Goal: Transaction & Acquisition: Purchase product/service

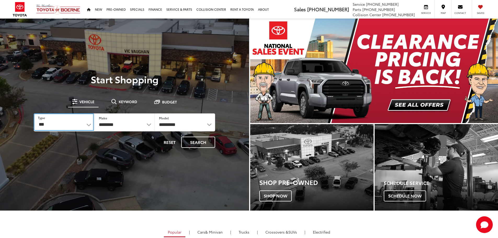
click at [87, 125] on select "*** *** **** *********" at bounding box center [64, 122] width 60 height 18
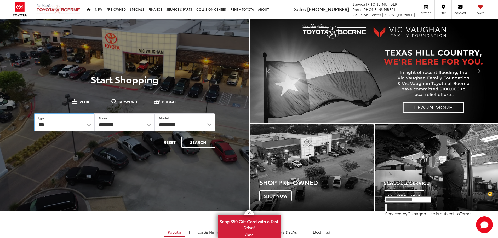
select select "******"
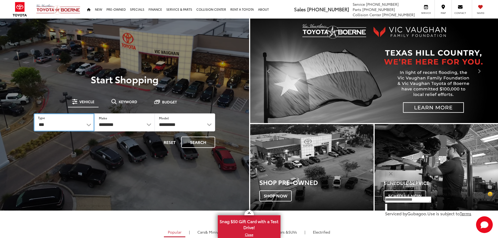
click at [34, 113] on select "*** *** **** *********" at bounding box center [64, 122] width 60 height 18
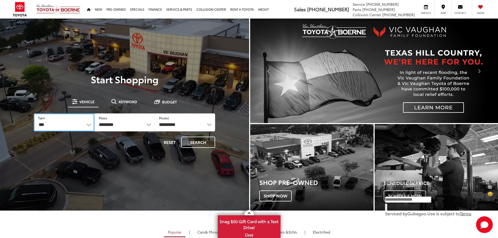
select select
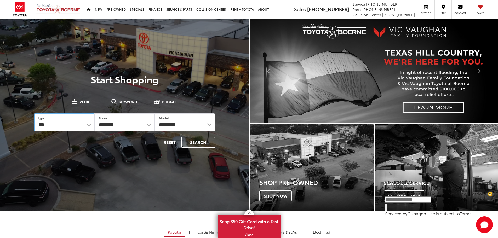
select select
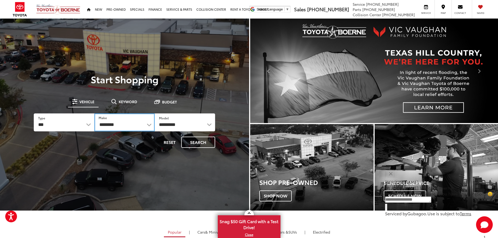
click at [150, 126] on select "**********" at bounding box center [124, 122] width 60 height 18
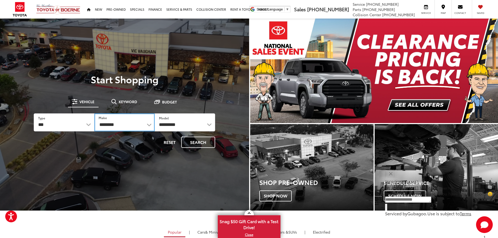
select select "******"
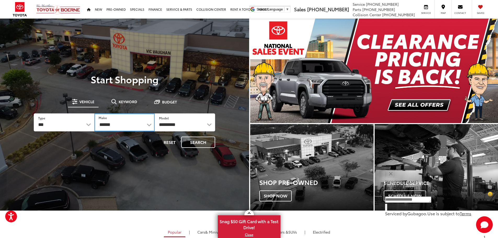
click at [94, 113] on select "**********" at bounding box center [124, 122] width 60 height 18
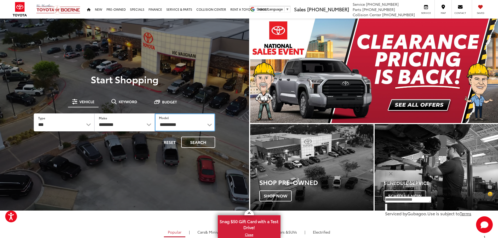
click at [208, 125] on select "**********" at bounding box center [185, 122] width 60 height 18
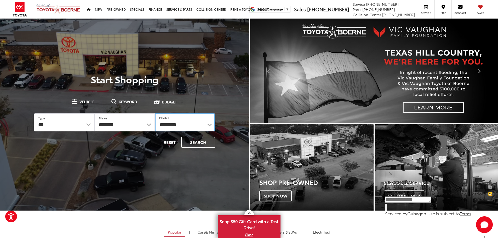
select select "*******"
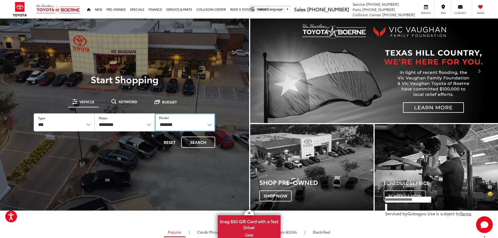
click at [155, 113] on select "**********" at bounding box center [185, 122] width 60 height 18
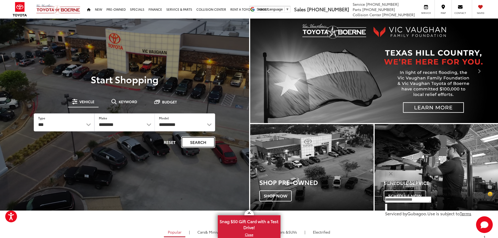
click at [195, 143] on button "Search" at bounding box center [198, 142] width 34 height 11
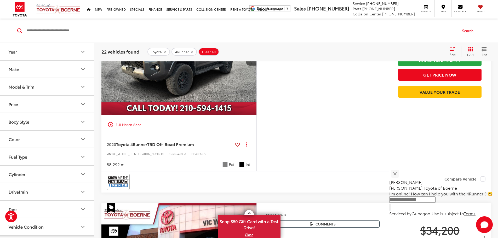
scroll to position [288, 0]
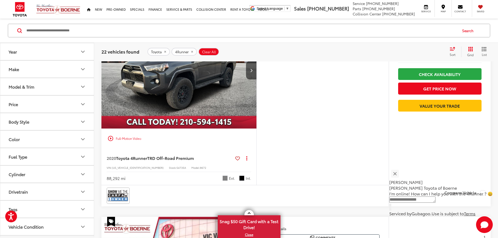
click at [238, 118] on img "2020 Toyota 4Runner TRD Off-Road Premium 0" at bounding box center [179, 70] width 156 height 117
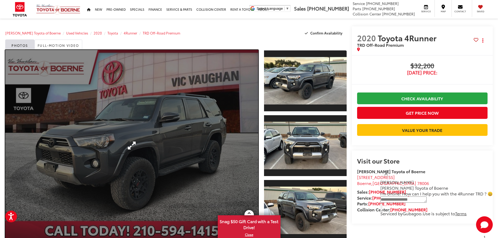
click at [236, 122] on link "Expand Photo 0" at bounding box center [131, 145] width 253 height 191
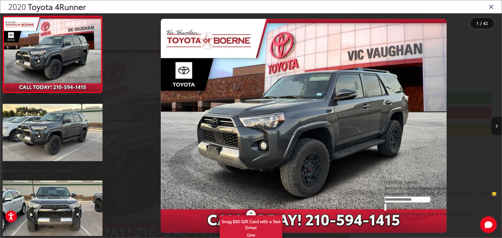
click at [497, 125] on icon "Next image" at bounding box center [497, 126] width 2 height 4
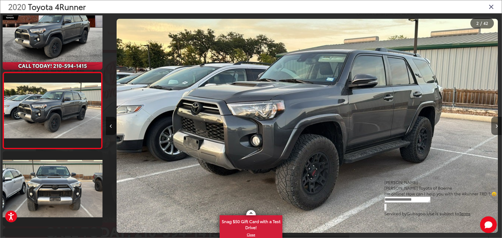
scroll to position [0, 396]
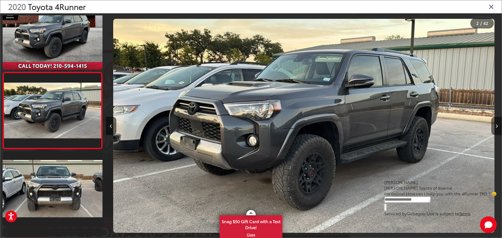
click at [497, 125] on icon "Next image" at bounding box center [497, 126] width 2 height 4
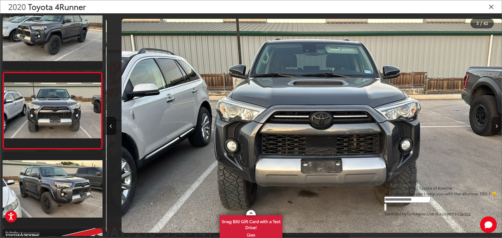
scroll to position [0, 792]
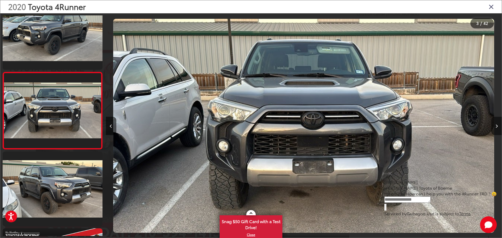
click at [497, 125] on icon "Next image" at bounding box center [497, 126] width 2 height 4
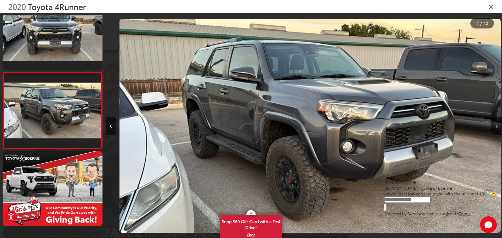
scroll to position [0, 1188]
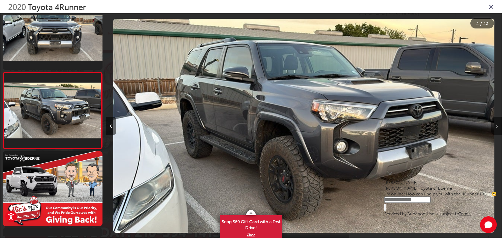
click at [497, 125] on icon "Next image" at bounding box center [497, 126] width 2 height 4
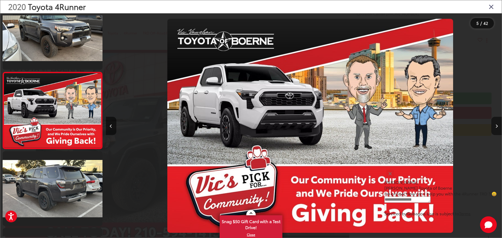
scroll to position [0, 1584]
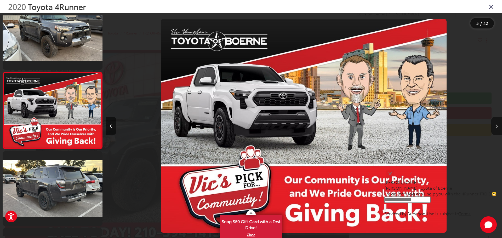
click at [497, 125] on icon "Next image" at bounding box center [497, 126] width 2 height 4
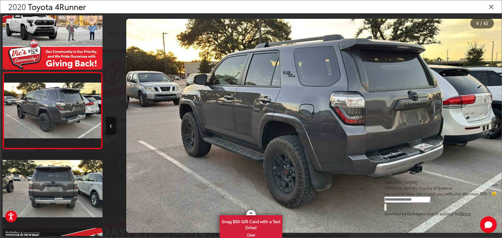
scroll to position [0, 1980]
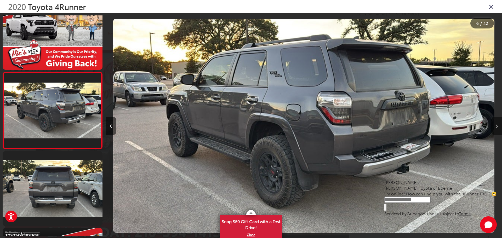
click at [497, 125] on icon "Next image" at bounding box center [497, 126] width 2 height 4
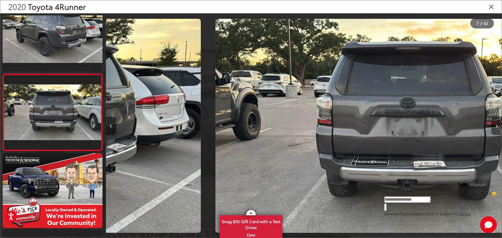
scroll to position [405, 0]
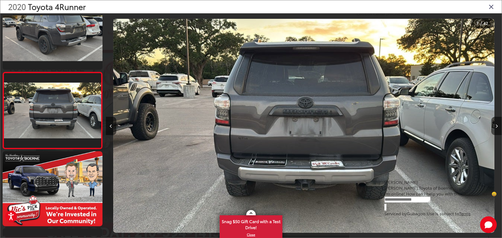
click at [497, 125] on icon "Next image" at bounding box center [497, 126] width 2 height 4
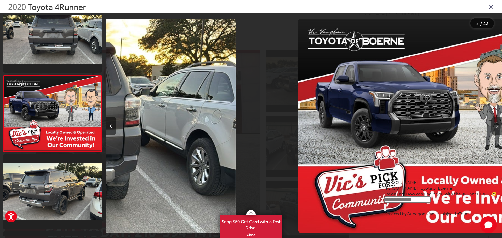
scroll to position [482, 0]
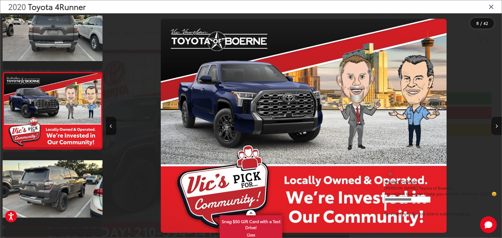
click at [497, 125] on icon "Next image" at bounding box center [497, 126] width 2 height 4
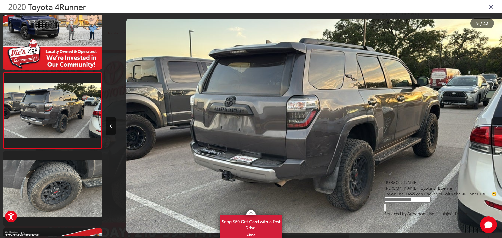
scroll to position [0, 3168]
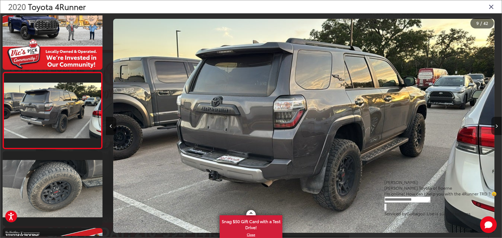
click at [497, 125] on icon "Next image" at bounding box center [497, 126] width 2 height 4
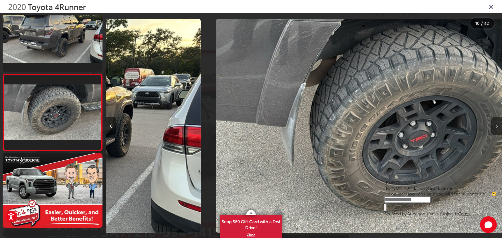
scroll to position [0, 0]
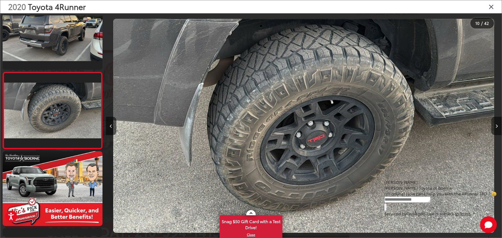
click at [497, 125] on icon "Next image" at bounding box center [497, 126] width 2 height 4
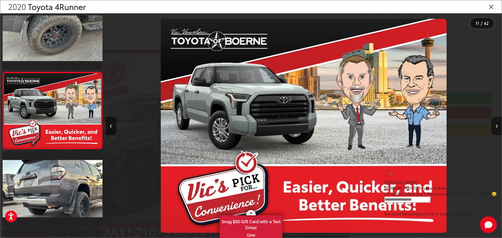
click at [497, 125] on icon "Next image" at bounding box center [497, 126] width 2 height 4
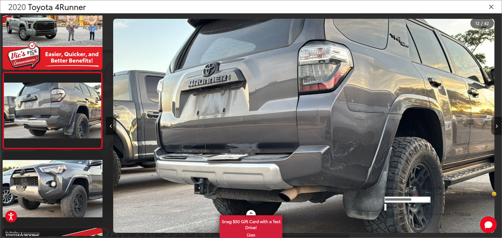
click at [497, 125] on icon "Next image" at bounding box center [497, 126] width 2 height 4
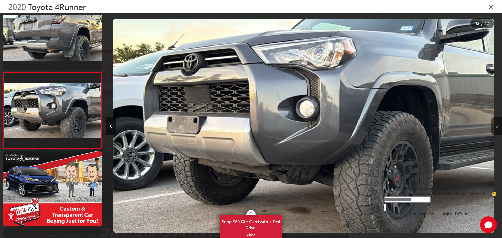
click at [497, 125] on icon "Next image" at bounding box center [497, 126] width 2 height 4
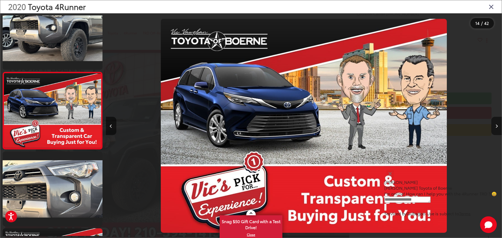
click at [497, 125] on icon "Next image" at bounding box center [497, 126] width 2 height 4
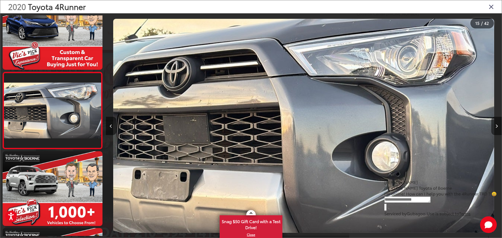
click at [497, 125] on icon "Next image" at bounding box center [497, 126] width 2 height 4
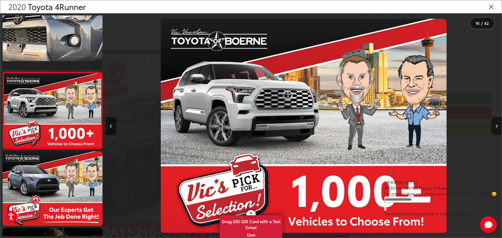
click at [497, 125] on icon "Next image" at bounding box center [497, 126] width 2 height 4
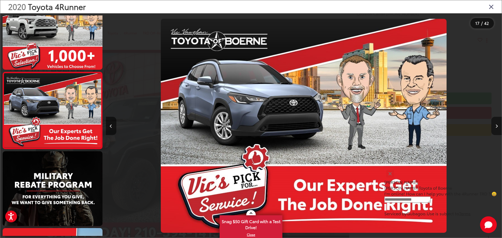
click at [497, 125] on icon "Next image" at bounding box center [497, 126] width 2 height 4
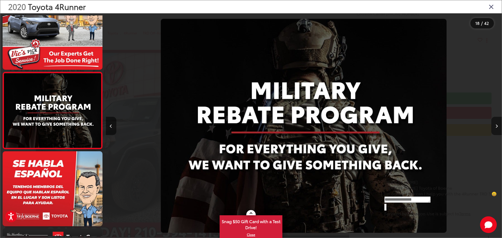
click at [497, 125] on icon "Next image" at bounding box center [497, 126] width 2 height 4
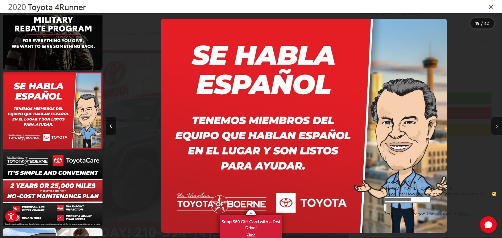
click at [497, 125] on icon "Next image" at bounding box center [497, 126] width 2 height 4
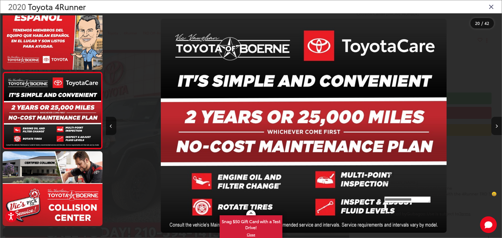
click at [497, 125] on icon "Next image" at bounding box center [497, 126] width 2 height 4
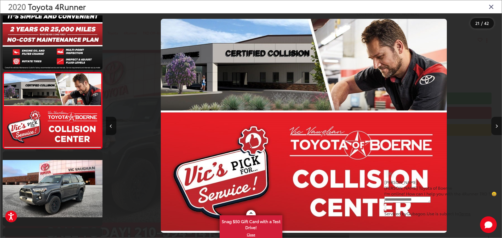
click at [497, 125] on icon "Next image" at bounding box center [497, 126] width 2 height 4
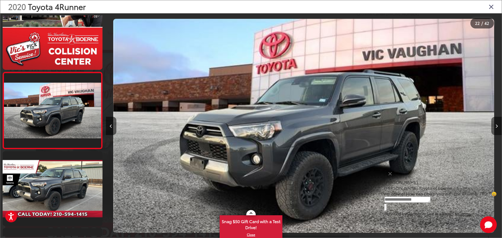
click at [497, 125] on icon "Next image" at bounding box center [497, 126] width 2 height 4
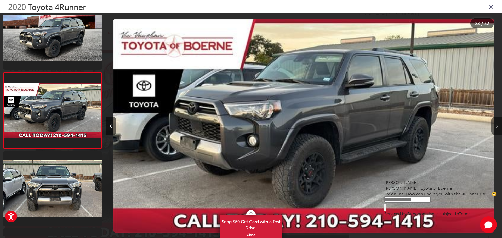
click at [497, 125] on icon "Next image" at bounding box center [497, 126] width 2 height 4
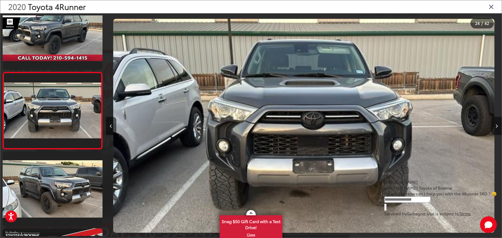
click at [497, 125] on icon "Next image" at bounding box center [497, 126] width 2 height 4
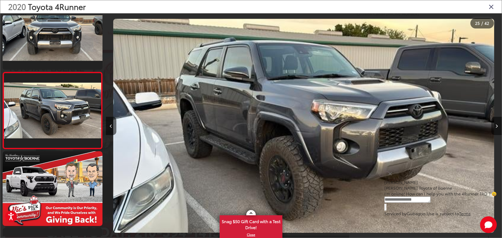
click at [497, 125] on icon "Next image" at bounding box center [497, 126] width 2 height 4
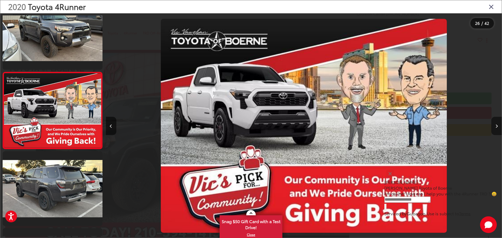
click at [496, 125] on icon "Next image" at bounding box center [497, 126] width 2 height 4
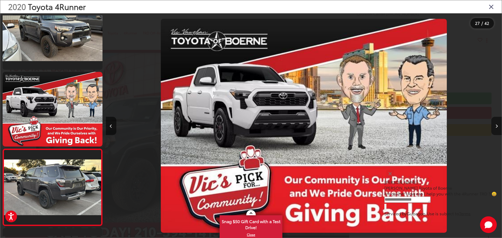
scroll to position [0, 10194]
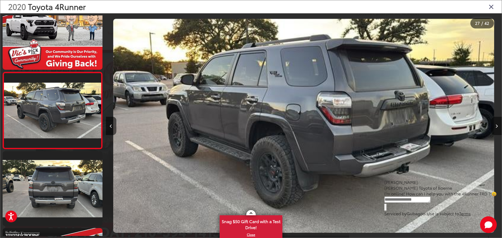
click at [496, 125] on icon "Next image" at bounding box center [497, 126] width 2 height 4
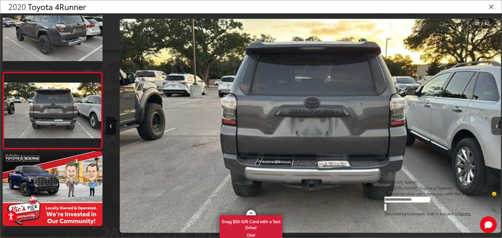
scroll to position [0, 10692]
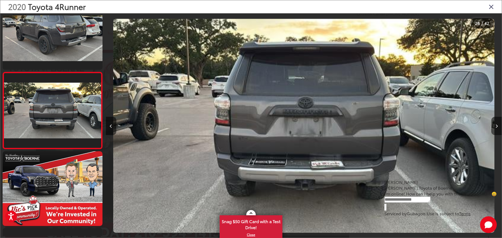
click at [496, 125] on icon "Next image" at bounding box center [497, 126] width 2 height 4
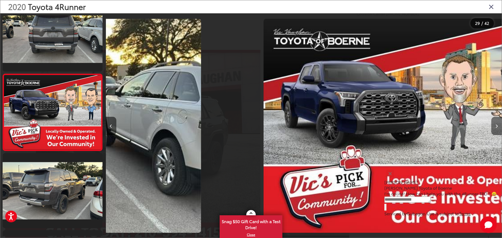
scroll to position [2098, 0]
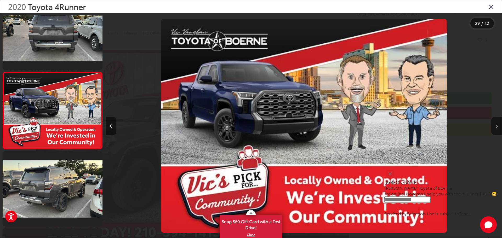
click at [496, 125] on icon "Next image" at bounding box center [497, 126] width 2 height 4
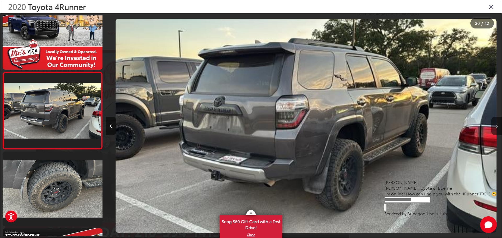
scroll to position [0, 11484]
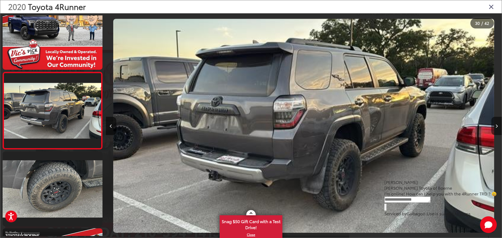
click at [496, 125] on icon "Next image" at bounding box center [497, 126] width 2 height 4
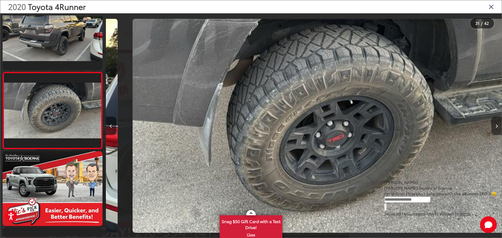
scroll to position [0, 11880]
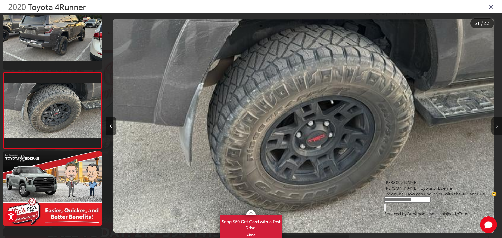
click at [496, 125] on icon "Next image" at bounding box center [497, 126] width 2 height 4
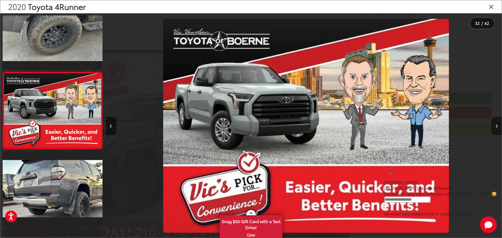
scroll to position [0, 12276]
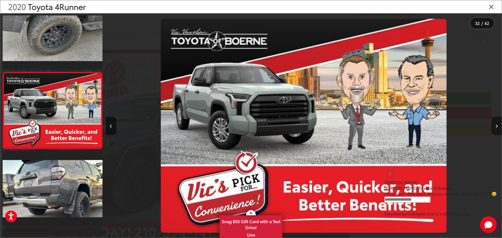
click at [496, 125] on icon "Next image" at bounding box center [497, 126] width 2 height 4
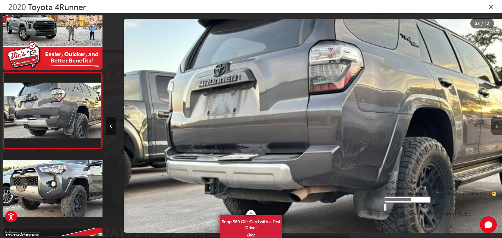
scroll to position [0, 12672]
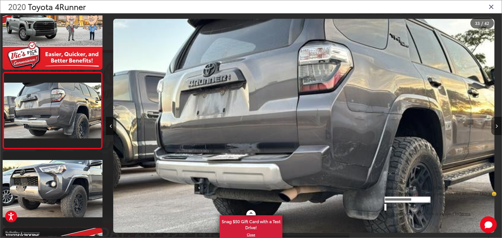
click at [496, 127] on icon "Next image" at bounding box center [497, 126] width 2 height 4
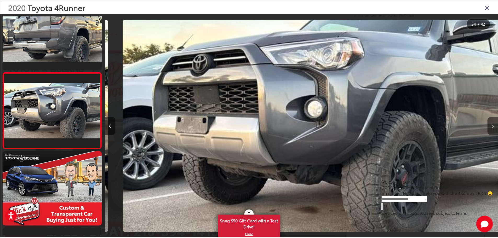
scroll to position [0, 13068]
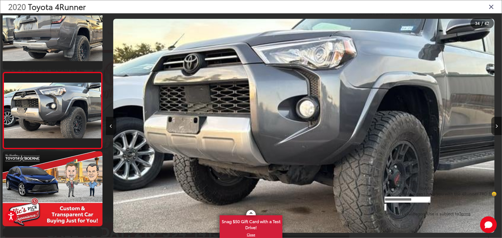
click at [492, 6] on icon "Close gallery" at bounding box center [491, 6] width 5 height 7
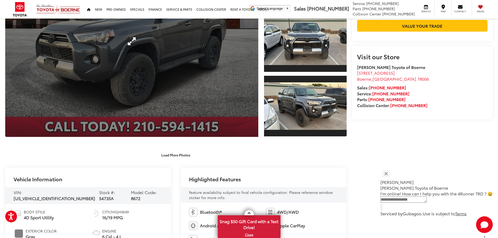
scroll to position [131, 0]
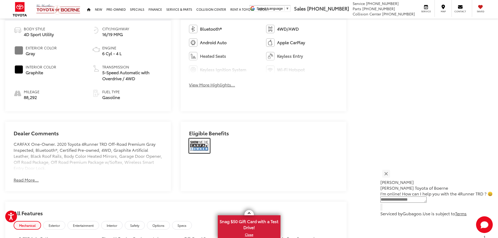
click at [200, 145] on img at bounding box center [199, 146] width 21 height 15
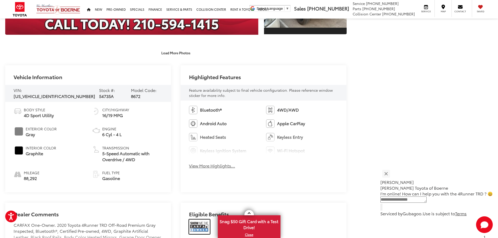
scroll to position [78, 0]
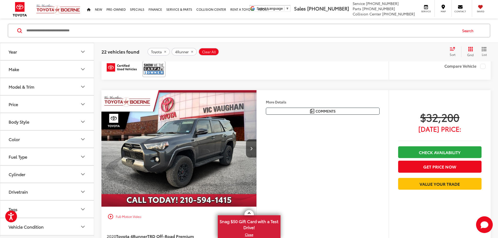
scroll to position [216, 0]
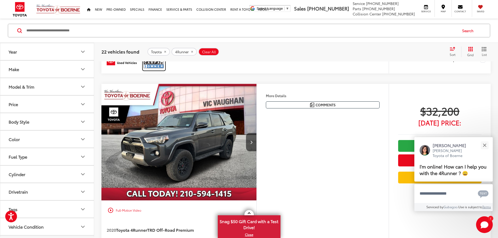
click at [156, 70] on img at bounding box center [154, 63] width 21 height 14
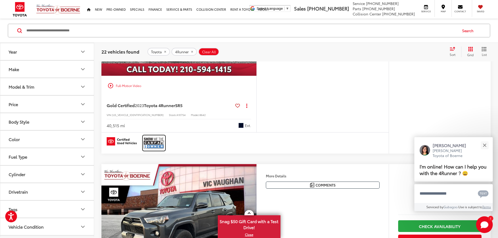
scroll to position [59, 0]
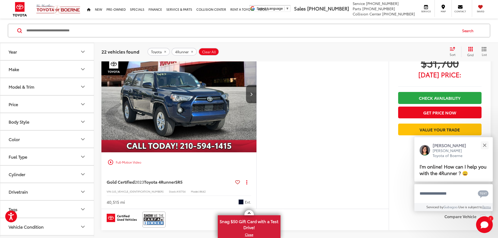
click at [227, 112] on img "2023 Toyota 4Runner SR5 0" at bounding box center [179, 94] width 156 height 117
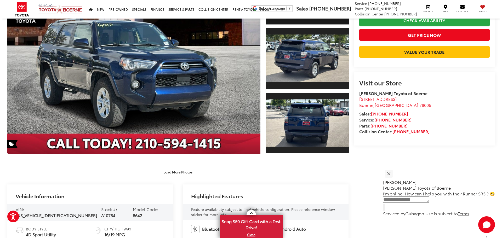
scroll to position [9, 0]
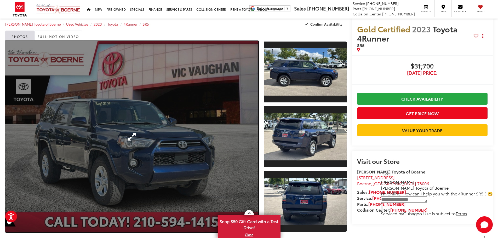
click at [198, 112] on link "Expand Photo 0" at bounding box center [131, 136] width 253 height 191
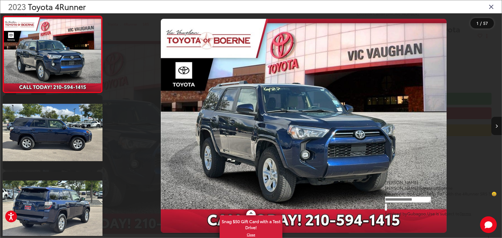
click at [498, 126] on button "Next image" at bounding box center [496, 126] width 10 height 18
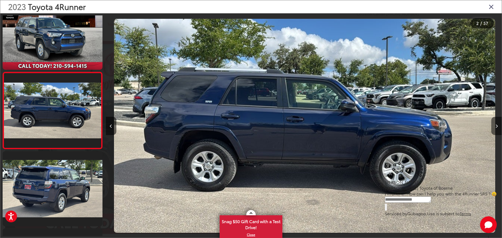
scroll to position [0, 396]
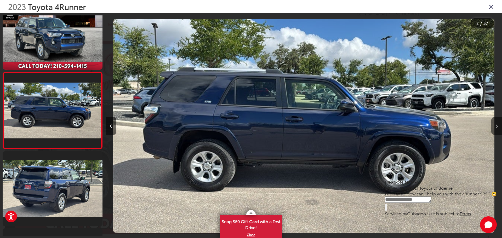
click at [498, 126] on button "Next image" at bounding box center [496, 126] width 10 height 18
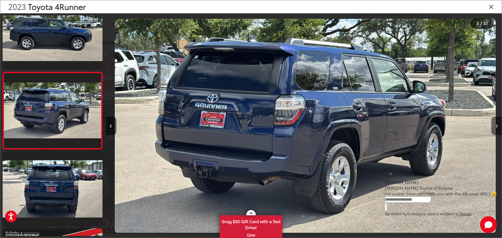
scroll to position [0, 792]
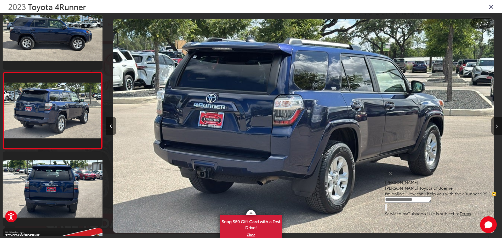
click at [498, 126] on button "Next image" at bounding box center [496, 126] width 10 height 18
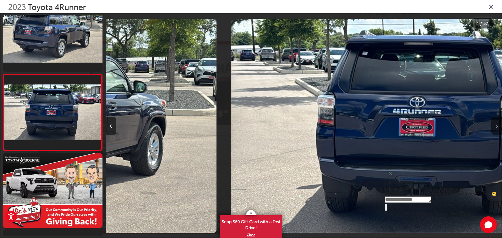
scroll to position [175, 0]
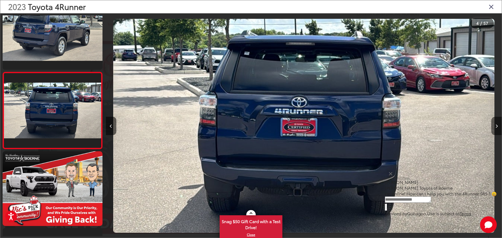
click at [498, 126] on button "Next image" at bounding box center [496, 126] width 10 height 18
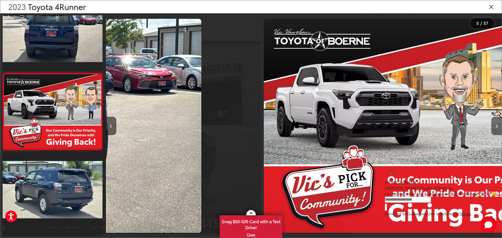
scroll to position [252, 0]
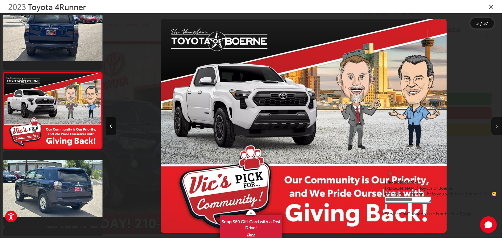
click at [497, 126] on button "Next image" at bounding box center [496, 126] width 10 height 18
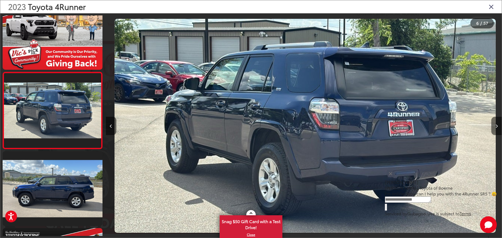
scroll to position [0, 1980]
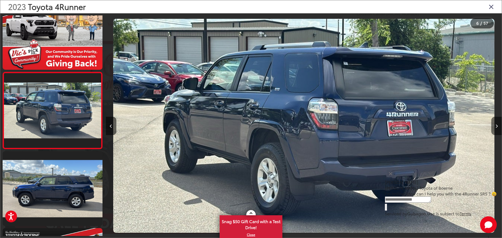
click at [497, 126] on icon "Next image" at bounding box center [497, 126] width 2 height 4
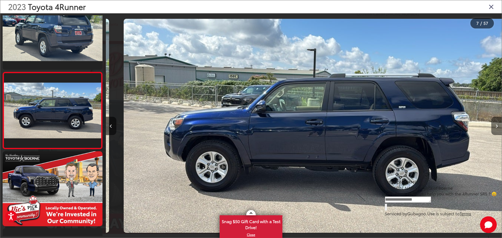
scroll to position [0, 2376]
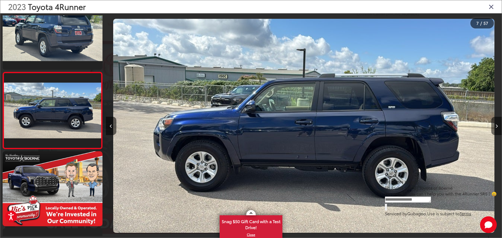
click at [497, 126] on icon "Next image" at bounding box center [497, 126] width 2 height 4
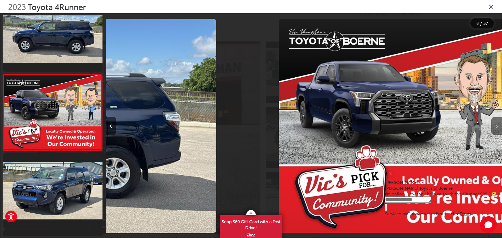
scroll to position [0, 0]
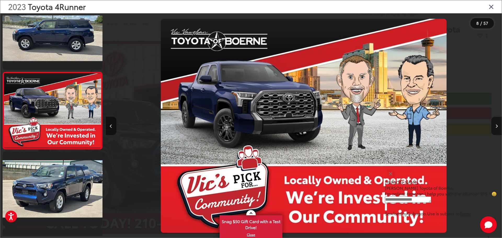
click at [497, 126] on icon "Next image" at bounding box center [497, 126] width 2 height 4
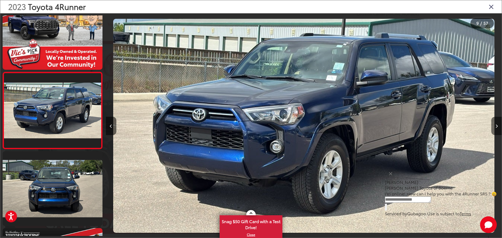
click at [497, 126] on icon "Next image" at bounding box center [497, 126] width 2 height 4
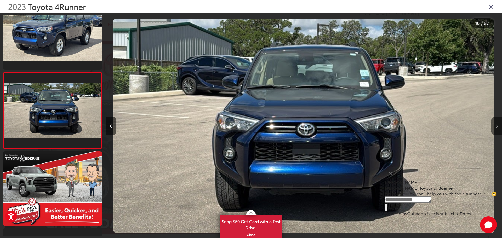
click at [497, 126] on icon "Next image" at bounding box center [497, 126] width 2 height 4
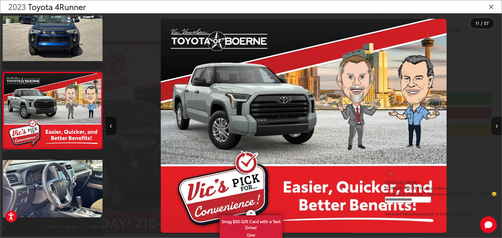
click at [497, 126] on icon "Next image" at bounding box center [497, 126] width 2 height 4
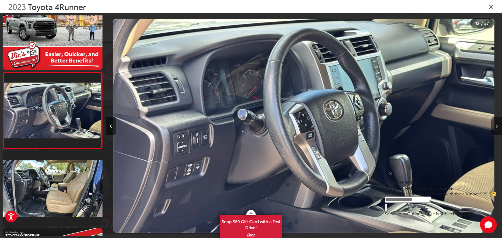
click at [497, 126] on icon "Next image" at bounding box center [497, 126] width 2 height 4
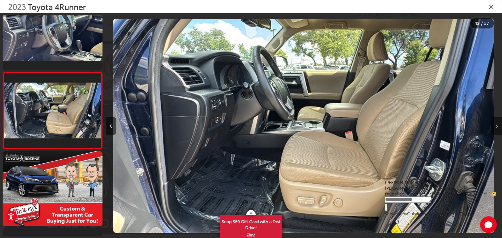
click at [497, 126] on icon "Next image" at bounding box center [497, 126] width 2 height 4
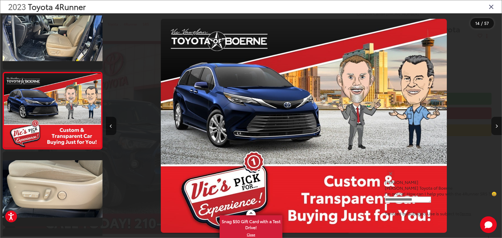
click at [497, 126] on icon "Next image" at bounding box center [497, 126] width 2 height 4
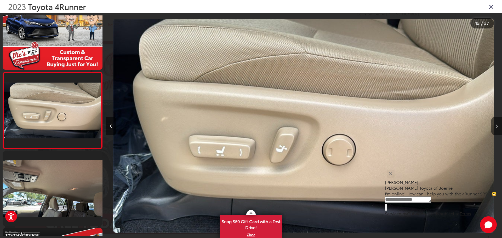
click at [497, 126] on icon "Next image" at bounding box center [497, 126] width 2 height 4
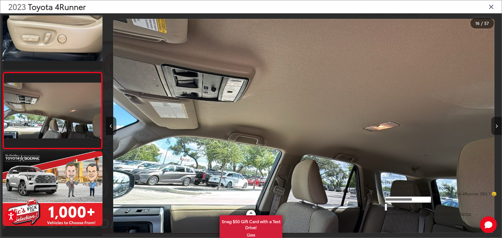
click at [497, 126] on icon "Next image" at bounding box center [497, 126] width 2 height 4
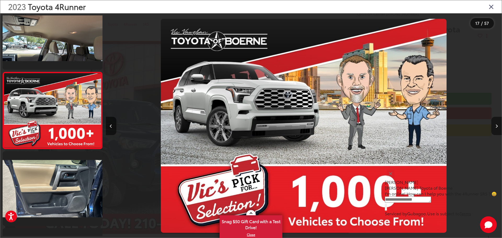
click at [497, 126] on icon "Next image" at bounding box center [497, 126] width 2 height 4
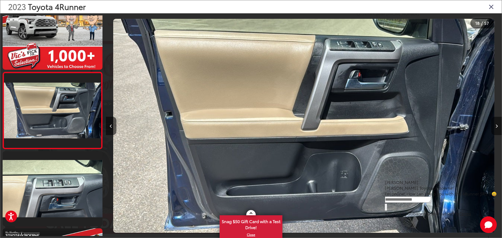
click at [497, 126] on icon "Next image" at bounding box center [497, 126] width 2 height 4
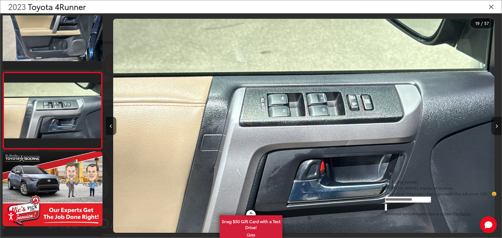
click at [497, 126] on icon "Next image" at bounding box center [497, 126] width 2 height 4
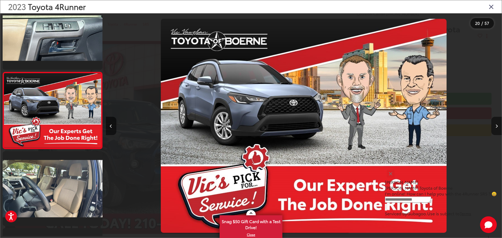
click at [497, 126] on icon "Next image" at bounding box center [497, 126] width 2 height 4
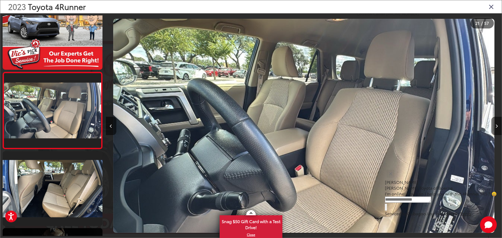
click at [497, 126] on icon "Next image" at bounding box center [497, 126] width 2 height 4
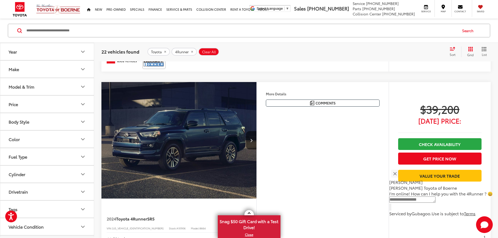
scroll to position [1131, 0]
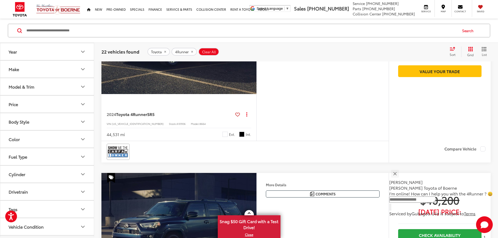
click at [82, 84] on icon "Model & Trim" at bounding box center [83, 87] width 6 height 6
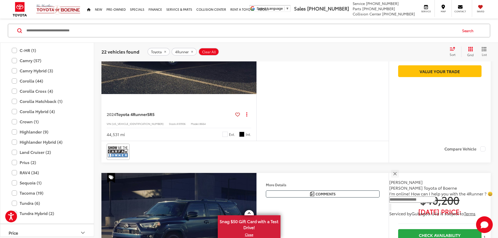
scroll to position [89, 0]
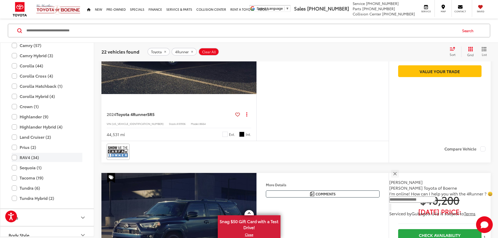
click at [14, 156] on label "RAV4 (34)" at bounding box center [47, 157] width 71 height 9
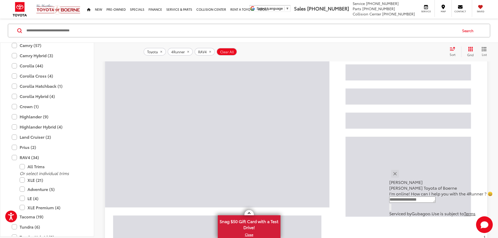
scroll to position [33, 0]
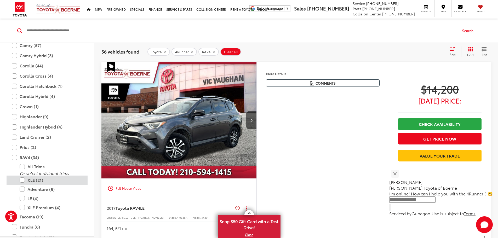
click at [23, 179] on label "XLE (21)" at bounding box center [51, 180] width 63 height 9
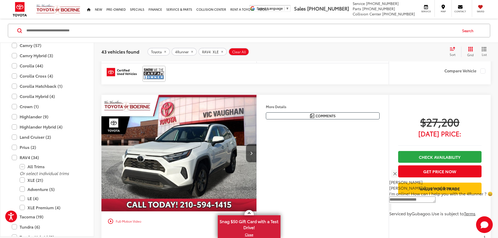
scroll to position [1000, 0]
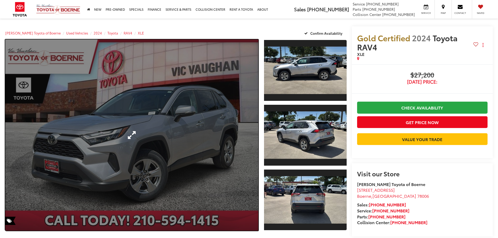
click at [230, 109] on link "Expand Photo 0" at bounding box center [131, 134] width 253 height 191
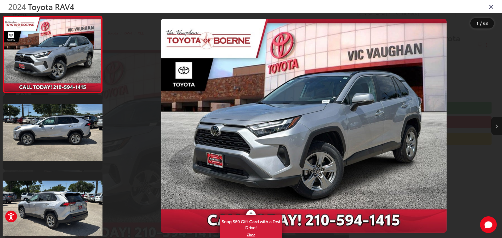
click at [498, 126] on button "Next image" at bounding box center [496, 126] width 10 height 18
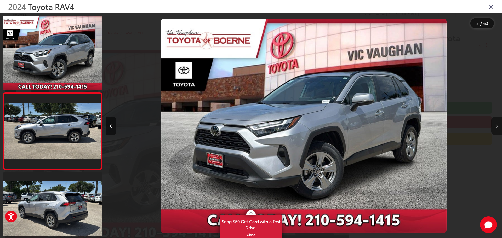
scroll to position [21, 0]
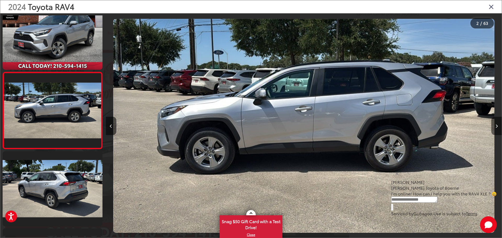
click at [498, 126] on button "Next image" at bounding box center [496, 126] width 10 height 18
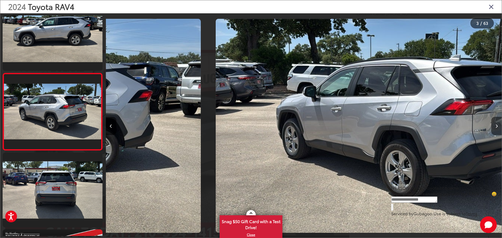
scroll to position [98, 0]
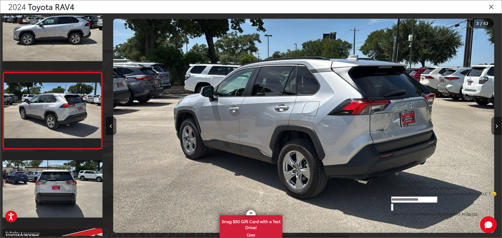
click at [498, 126] on button "Next image" at bounding box center [496, 126] width 10 height 18
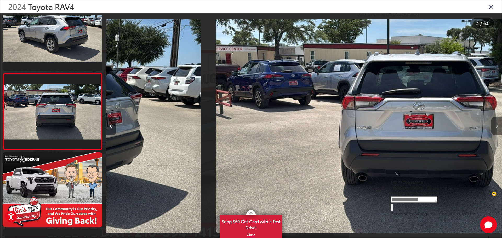
scroll to position [175, 0]
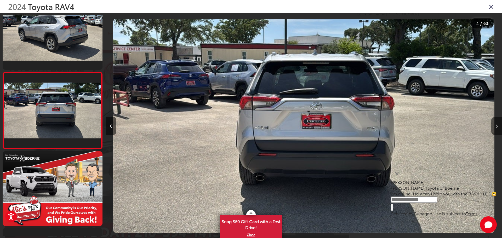
click at [498, 126] on button "Next image" at bounding box center [496, 126] width 10 height 18
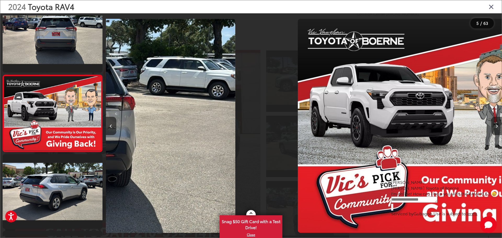
scroll to position [252, 0]
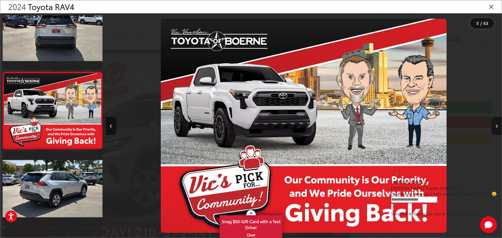
click at [498, 126] on button "Next image" at bounding box center [496, 126] width 10 height 18
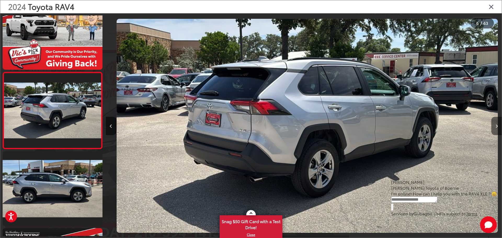
scroll to position [0, 1980]
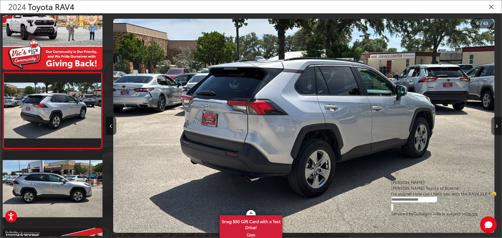
click at [498, 126] on button "Next image" at bounding box center [496, 126] width 10 height 18
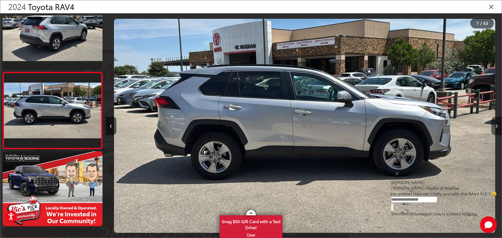
scroll to position [0, 2376]
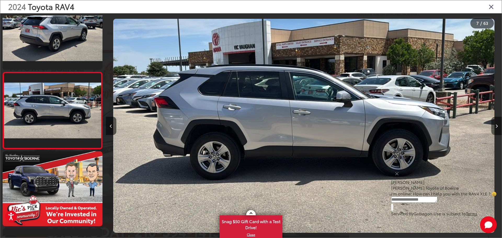
click at [498, 126] on button "Next image" at bounding box center [496, 126] width 10 height 18
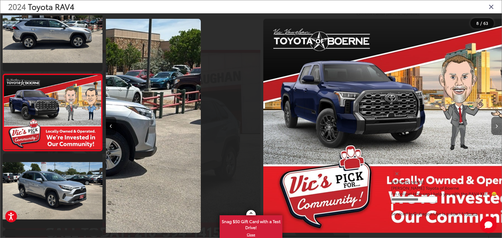
scroll to position [482, 0]
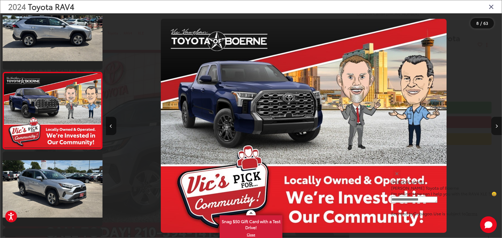
click at [498, 126] on button "Next image" at bounding box center [496, 126] width 10 height 18
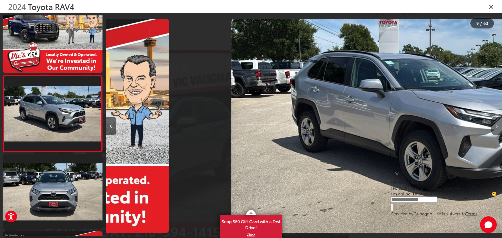
scroll to position [0, 0]
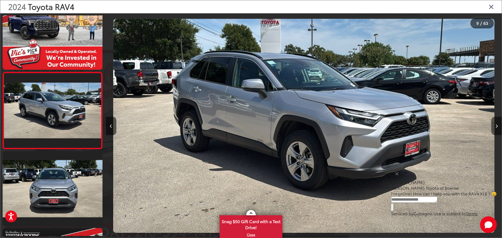
click at [498, 126] on button "Next image" at bounding box center [496, 126] width 10 height 18
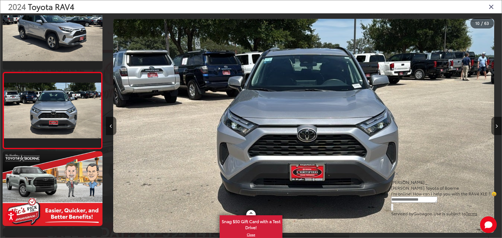
click at [498, 126] on button "Next image" at bounding box center [496, 126] width 10 height 18
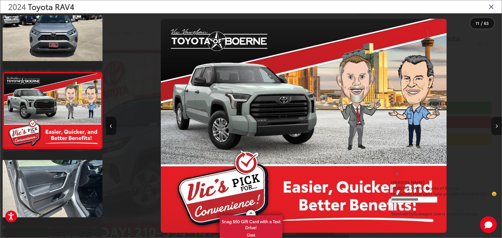
click at [498, 126] on button "Next image" at bounding box center [496, 126] width 10 height 18
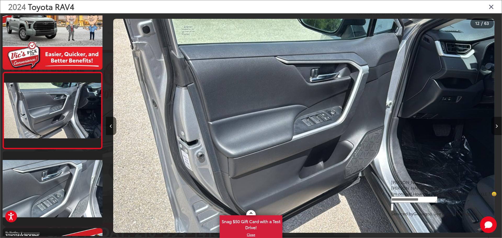
click at [498, 126] on button "Next image" at bounding box center [496, 126] width 10 height 18
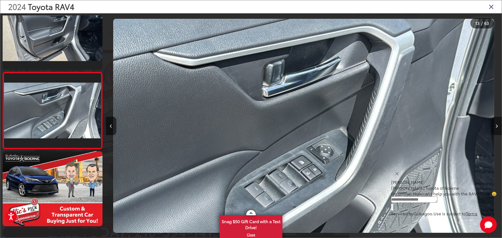
click at [498, 126] on button "Next image" at bounding box center [496, 126] width 10 height 18
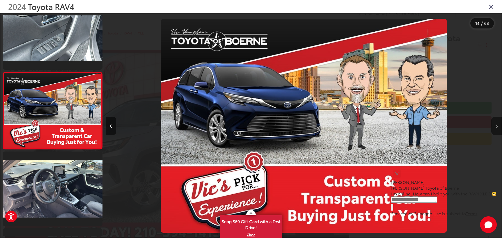
click at [498, 126] on button "Next image" at bounding box center [496, 126] width 10 height 18
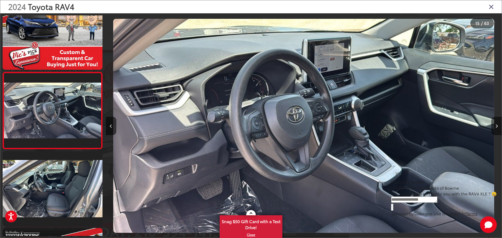
click at [498, 126] on button "Next image" at bounding box center [496, 126] width 10 height 18
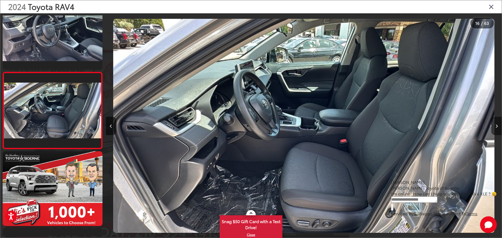
click at [498, 126] on button "Next image" at bounding box center [496, 126] width 10 height 18
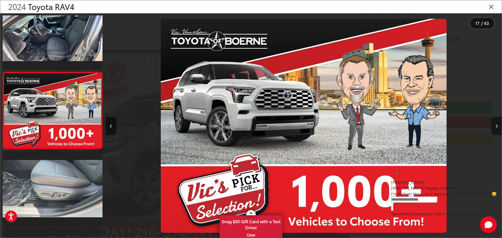
click at [498, 126] on button "Next image" at bounding box center [496, 126] width 10 height 18
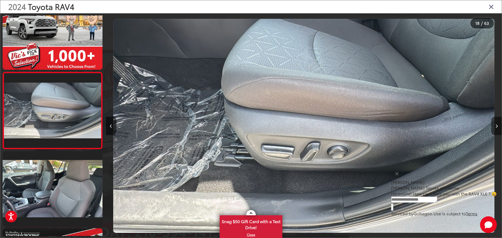
click at [498, 126] on button "Next image" at bounding box center [496, 126] width 10 height 18
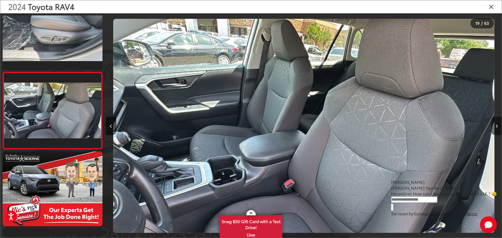
click at [498, 126] on button "Next image" at bounding box center [496, 126] width 10 height 18
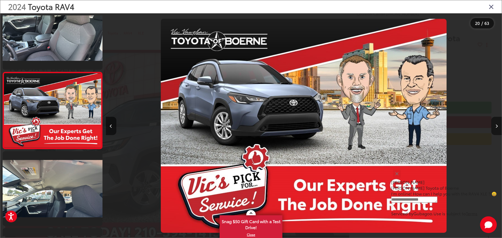
click at [498, 126] on button "Next image" at bounding box center [496, 126] width 10 height 18
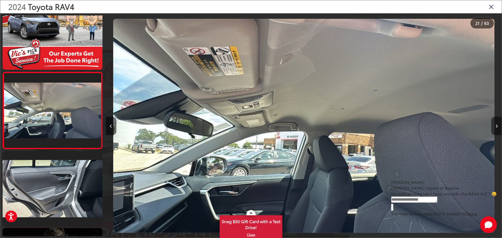
click at [498, 126] on button "Next image" at bounding box center [496, 126] width 10 height 18
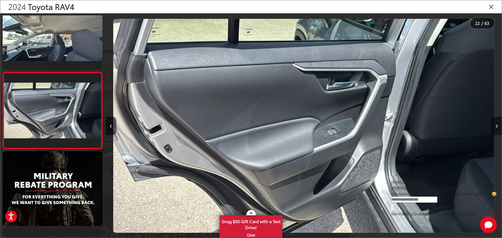
click at [498, 126] on button "Next image" at bounding box center [496, 126] width 10 height 18
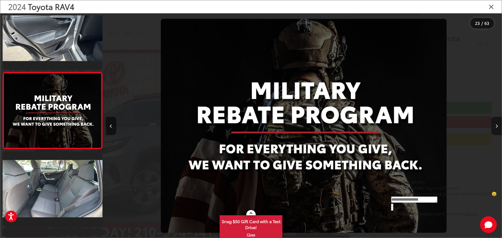
click at [498, 126] on button "Next image" at bounding box center [496, 126] width 10 height 18
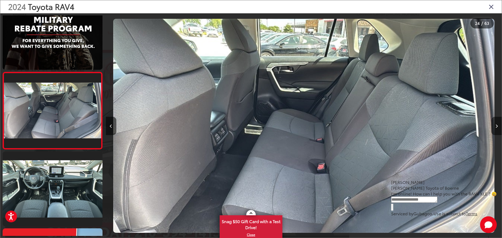
click at [498, 126] on button "Next image" at bounding box center [496, 126] width 10 height 18
